Goal: Task Accomplishment & Management: Use online tool/utility

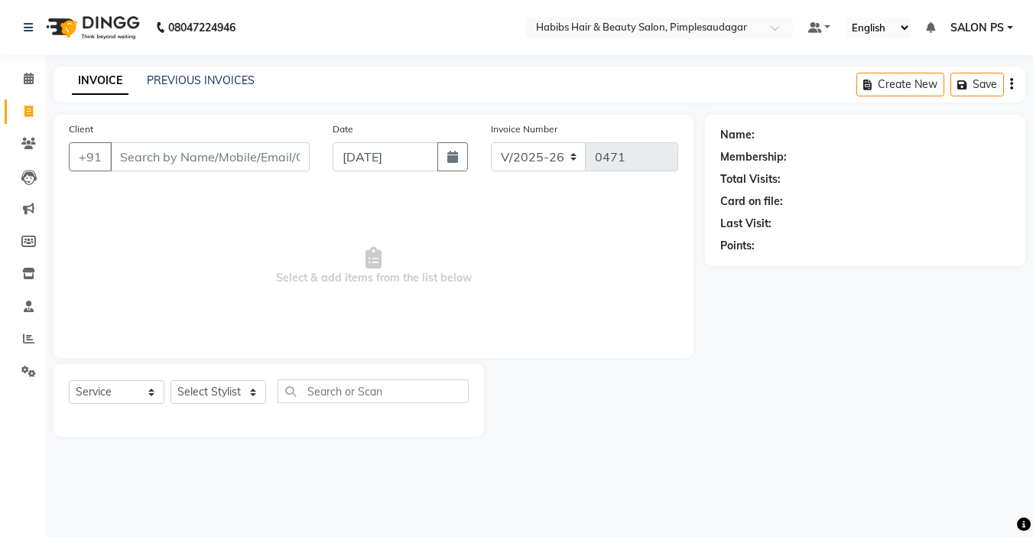
select select "4820"
select select "service"
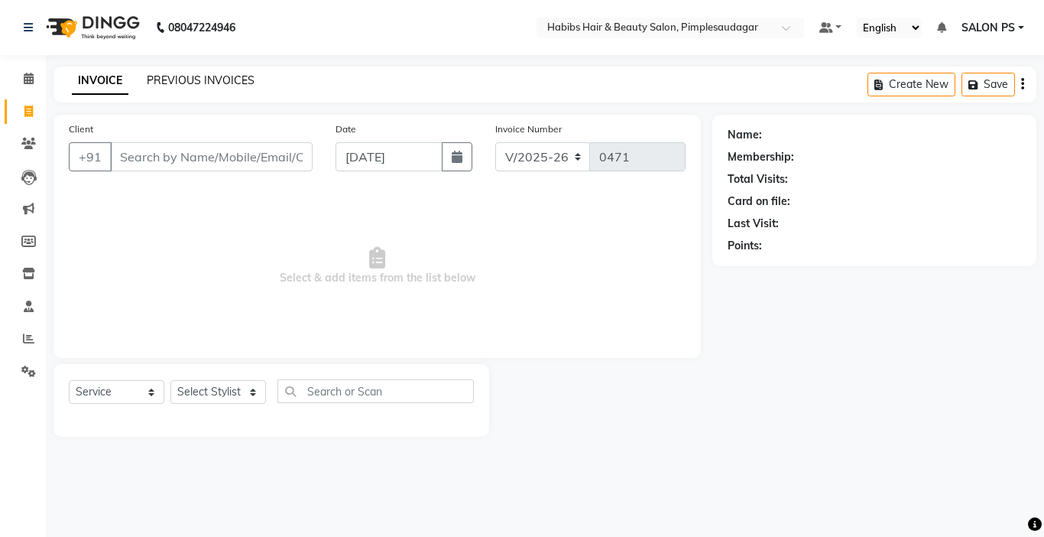
click at [235, 86] on link "PREVIOUS INVOICES" at bounding box center [201, 80] width 108 height 14
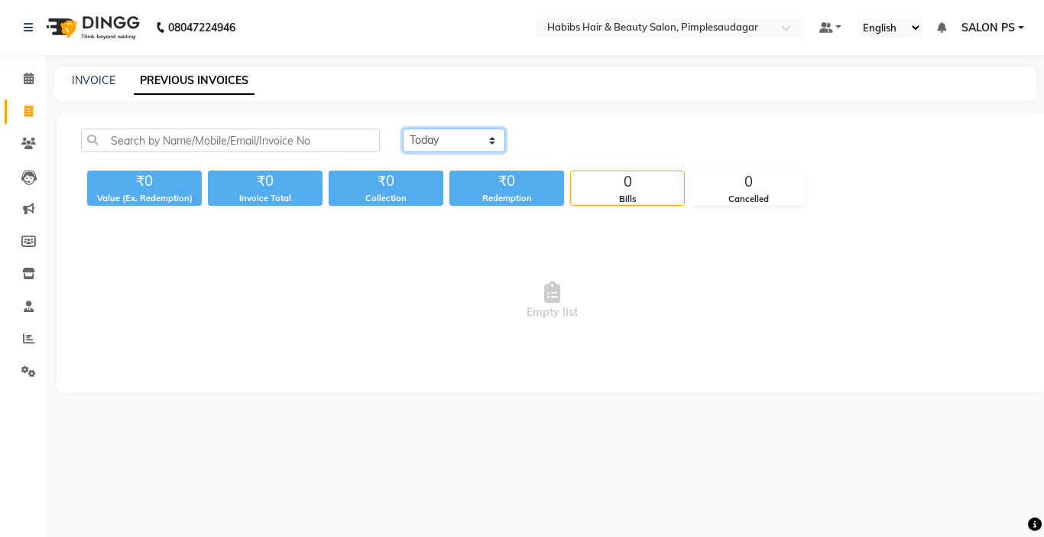
click at [457, 130] on select "[DATE] [DATE] Custom Range" at bounding box center [454, 140] width 102 height 24
click at [403, 128] on select "[DATE] [DATE] Custom Range" at bounding box center [454, 140] width 102 height 24
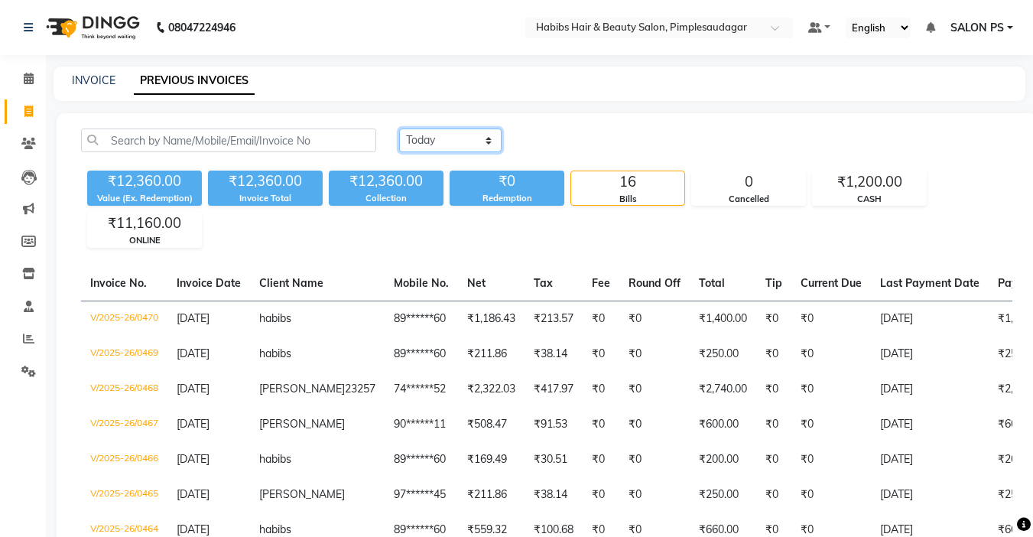
click at [438, 136] on select "[DATE] [DATE] Custom Range" at bounding box center [450, 140] width 102 height 24
select select "range"
click at [399, 128] on select "[DATE] [DATE] Custom Range" at bounding box center [450, 140] width 102 height 24
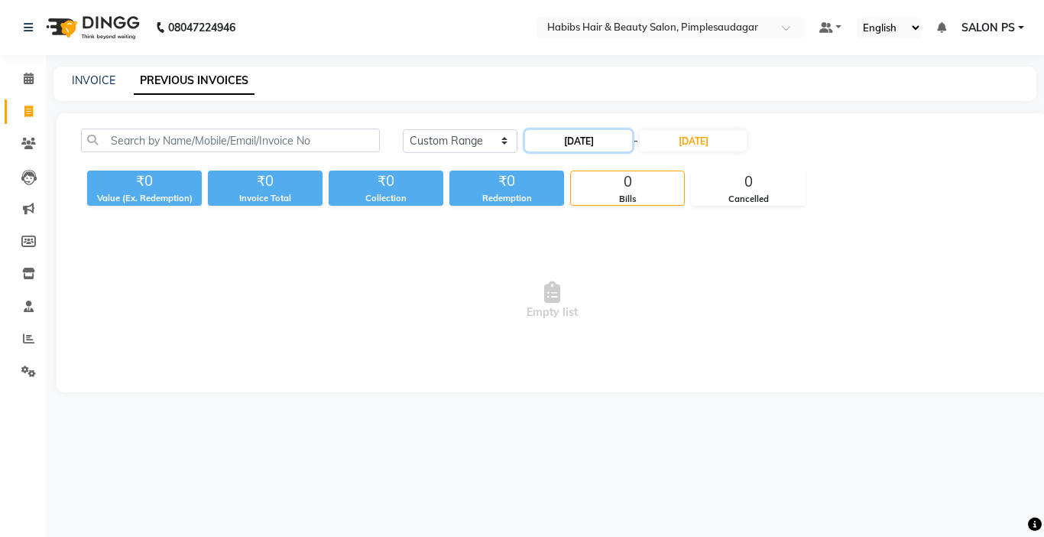
click at [592, 147] on input "[DATE]" at bounding box center [578, 140] width 107 height 21
select select "9"
select select "2025"
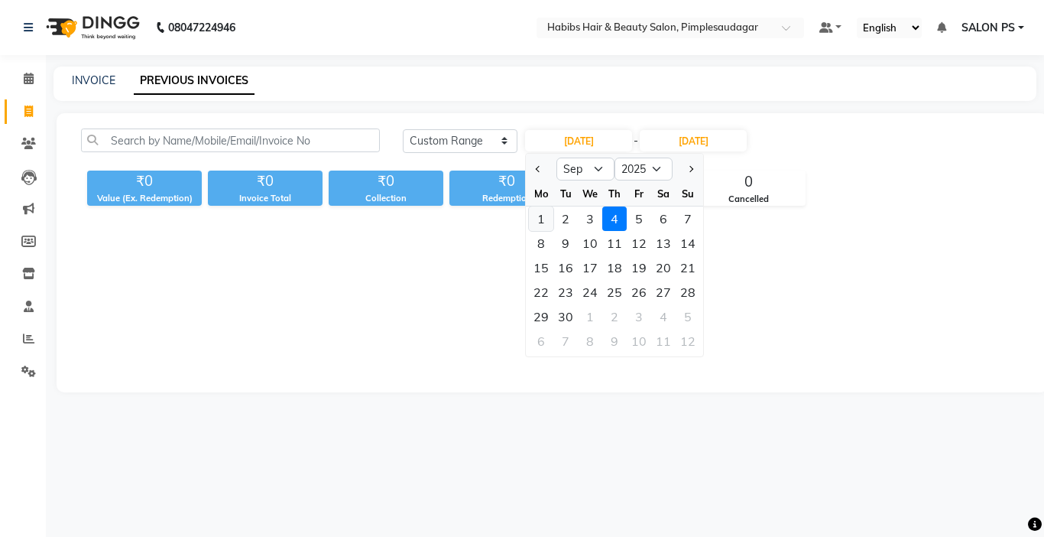
click at [547, 217] on div "1" at bounding box center [541, 218] width 24 height 24
type input "[DATE]"
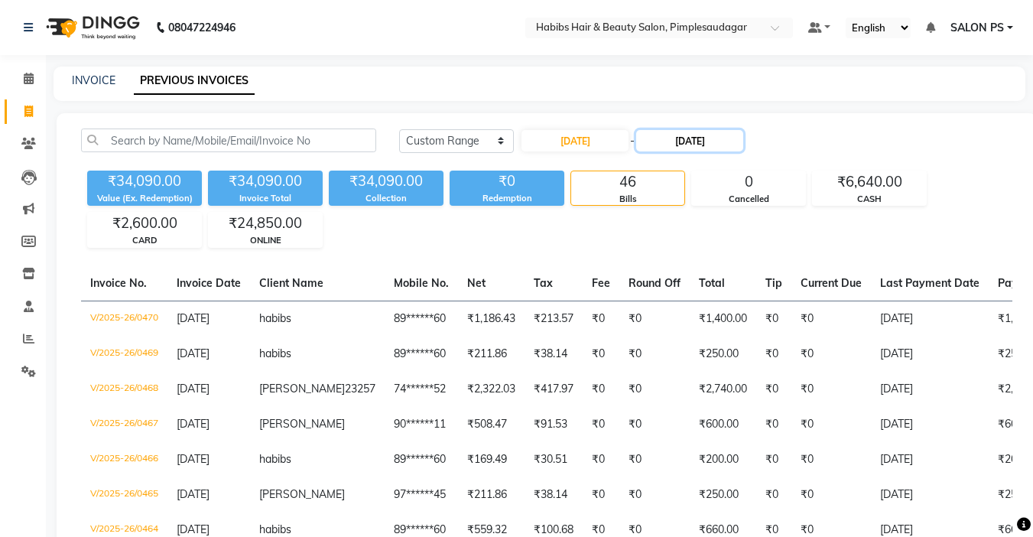
click at [702, 135] on input "[DATE]" at bounding box center [689, 140] width 107 height 21
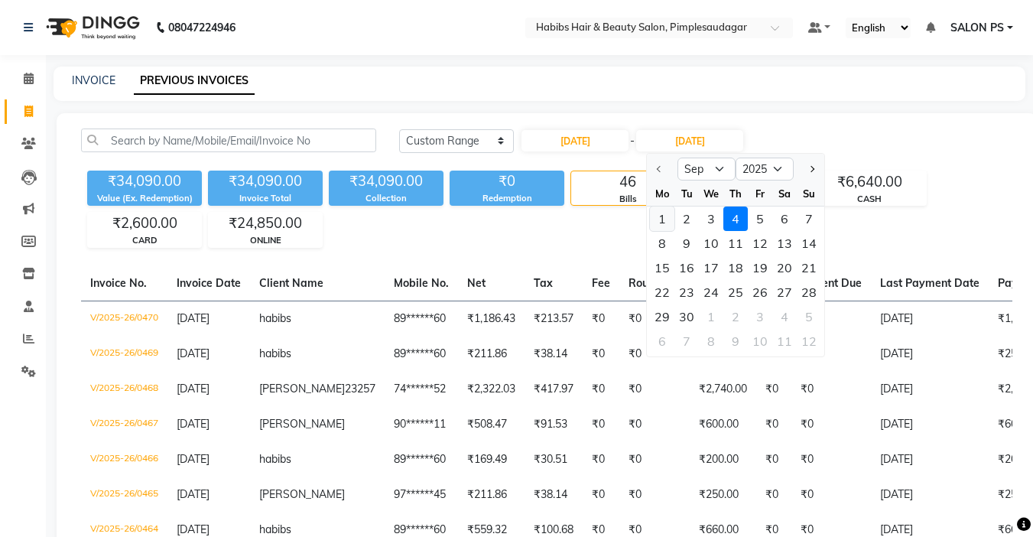
click at [661, 226] on div "1" at bounding box center [662, 218] width 24 height 24
type input "[DATE]"
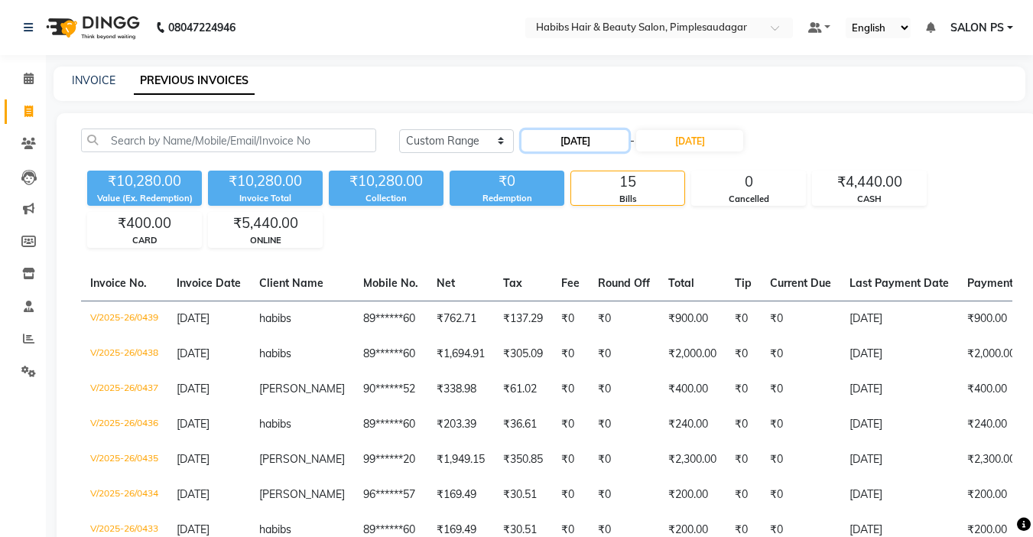
click at [589, 135] on input "[DATE]" at bounding box center [574, 140] width 107 height 21
select select "9"
select select "2025"
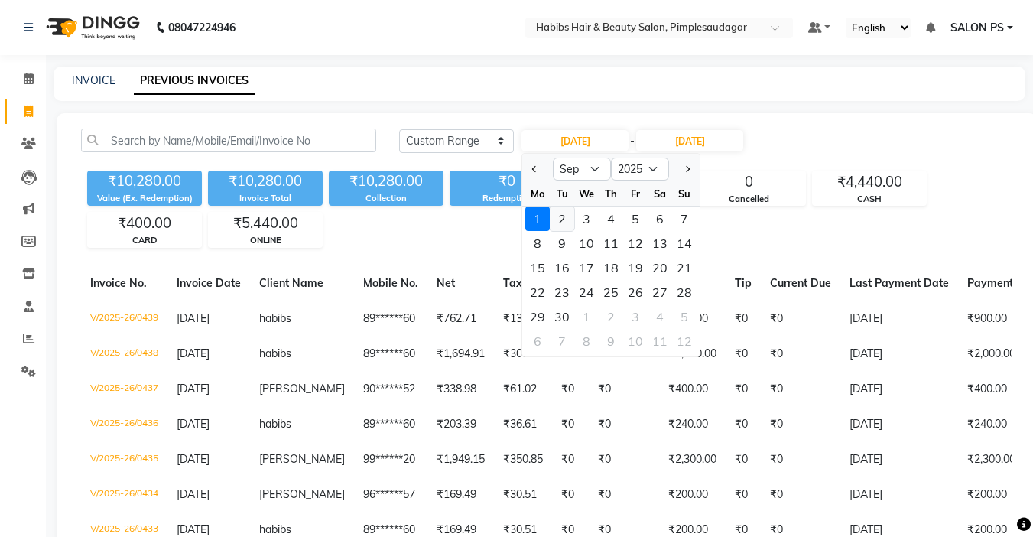
click at [557, 218] on div "2" at bounding box center [562, 218] width 24 height 24
type input "[DATE]"
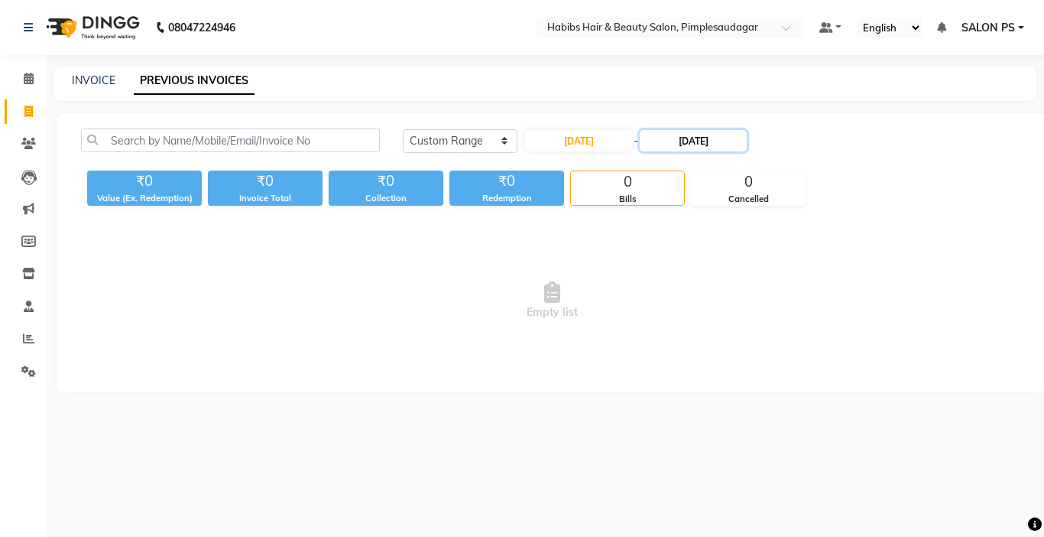
click at [689, 138] on input "[DATE]" at bounding box center [693, 140] width 107 height 21
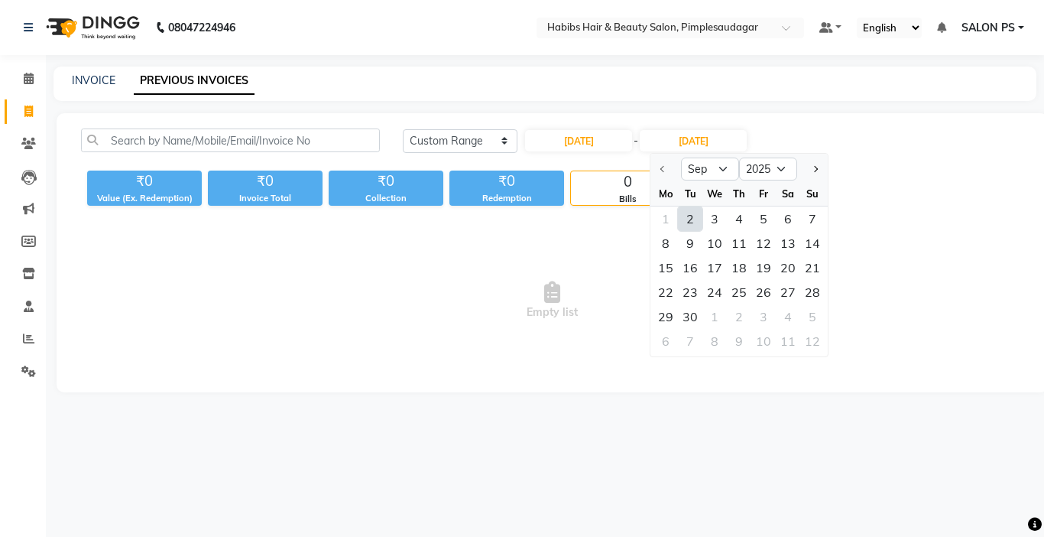
click at [693, 221] on div "2" at bounding box center [690, 218] width 24 height 24
type input "[DATE]"
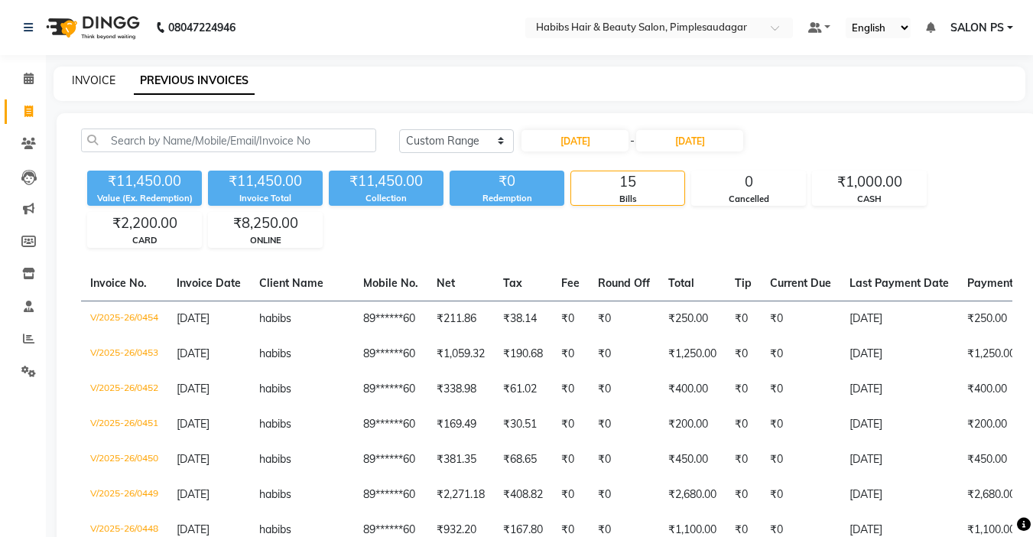
click at [100, 82] on link "INVOICE" at bounding box center [94, 80] width 44 height 14
select select "4820"
select select "service"
